Goal: Task Accomplishment & Management: Manage account settings

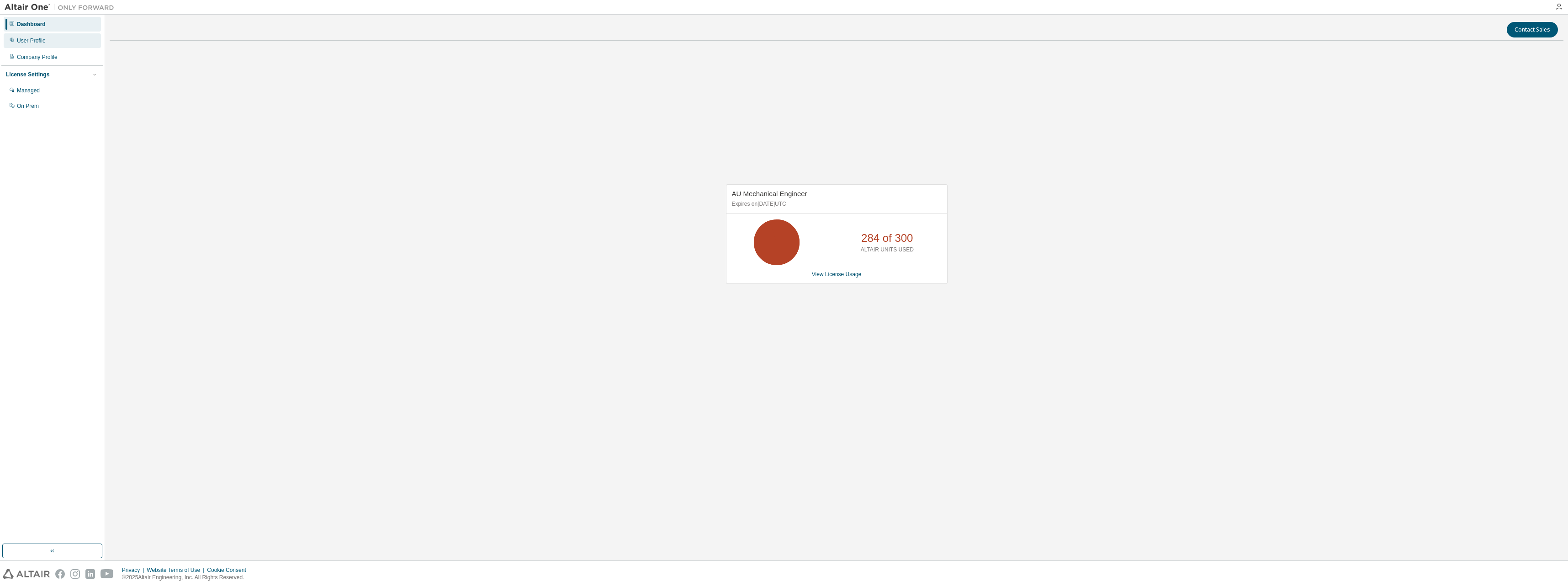
click at [30, 43] on div "User Profile" at bounding box center [31, 41] width 29 height 7
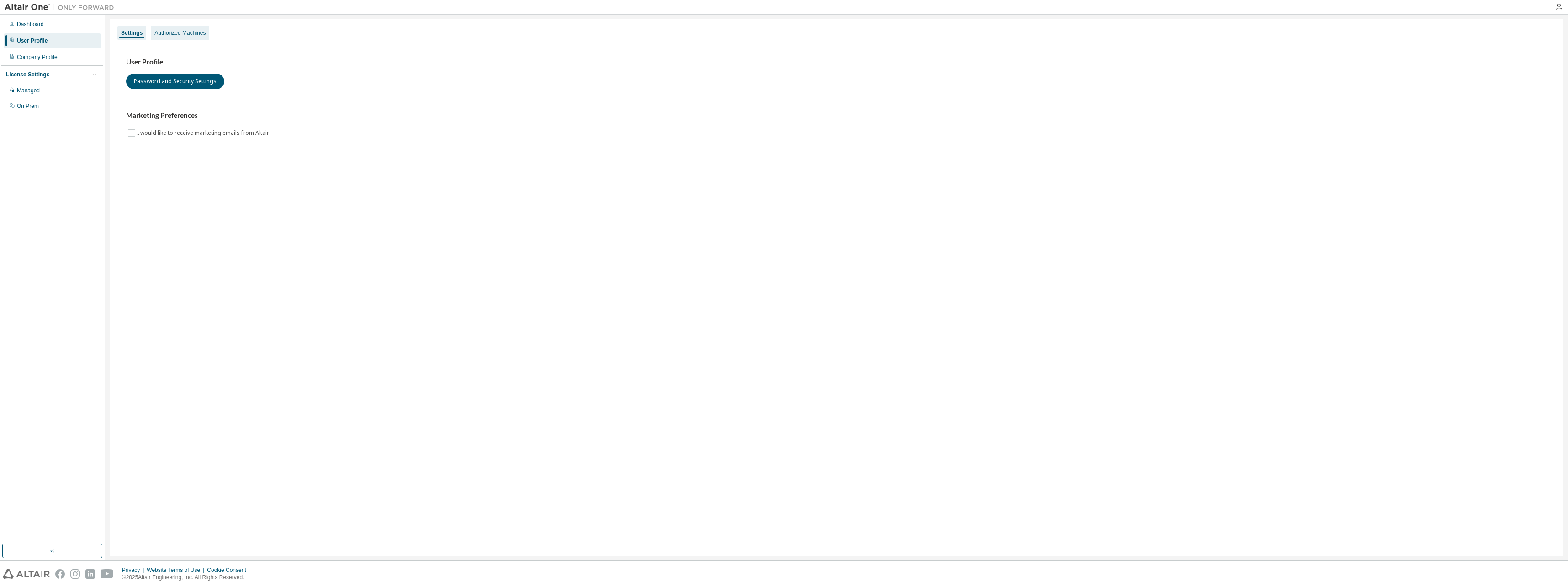
click at [186, 34] on div "Authorized Machines" at bounding box center [180, 33] width 51 height 7
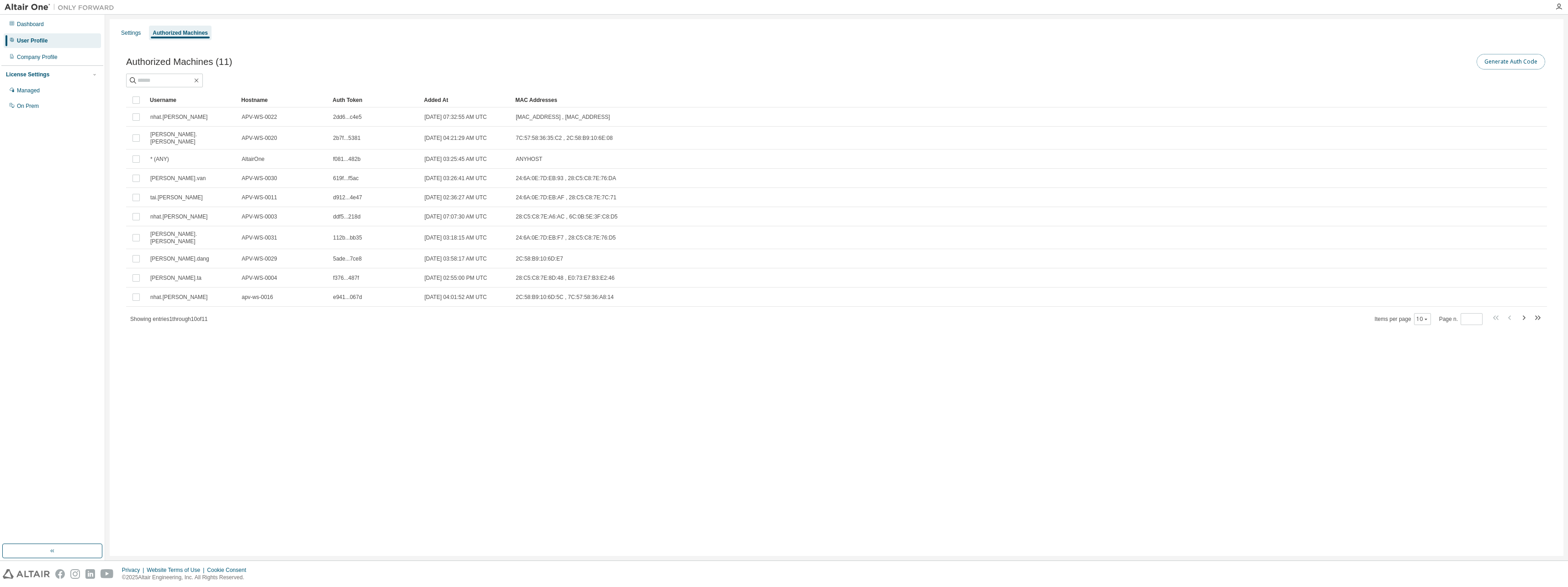
click at [1523, 58] on button "Generate Auth Code" at bounding box center [1511, 62] width 69 height 16
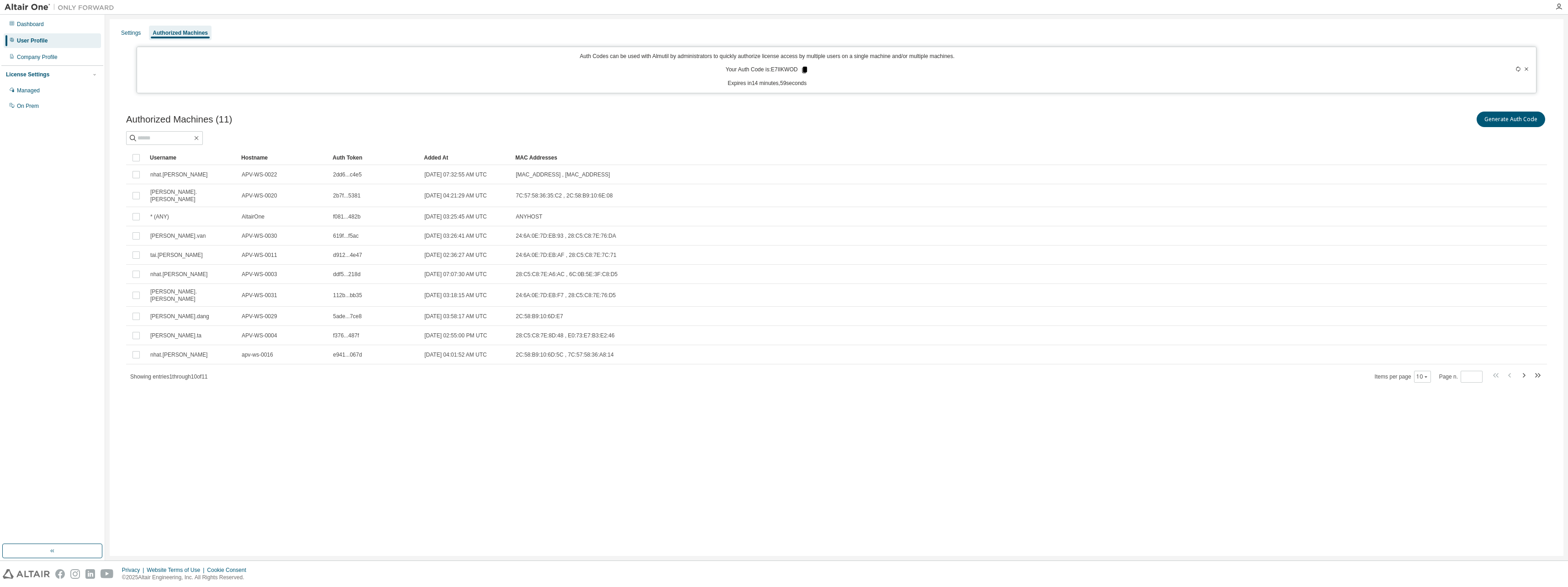
click at [805, 69] on icon at bounding box center [805, 70] width 5 height 7
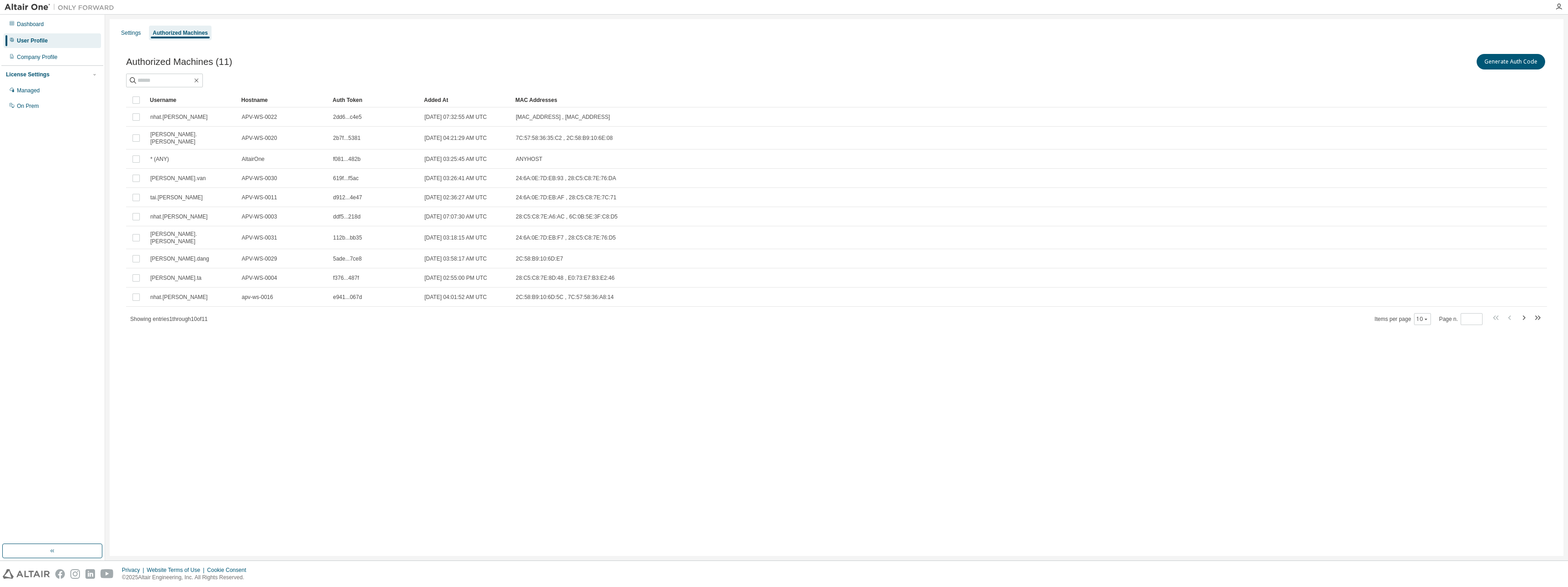
drag, startPoint x: 771, startPoint y: 424, endPoint x: 855, endPoint y: 572, distance: 170.2
click at [771, 425] on div "Settings Authorized Machines Authorized Machines (11) Generate Auth Code Clear …" at bounding box center [836, 287] width 1454 height 536
click at [671, 440] on div "Settings Authorized Machines Authorized Machines (11) Generate Auth Code Clear …" at bounding box center [836, 287] width 1454 height 536
